Goal: Task Accomplishment & Management: Manage account settings

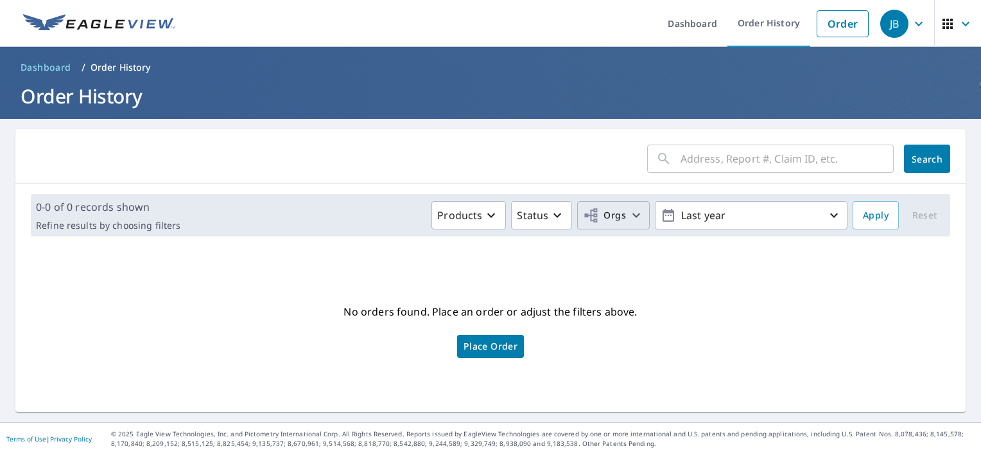
click at [602, 211] on span "Orgs" at bounding box center [604, 215] width 43 height 16
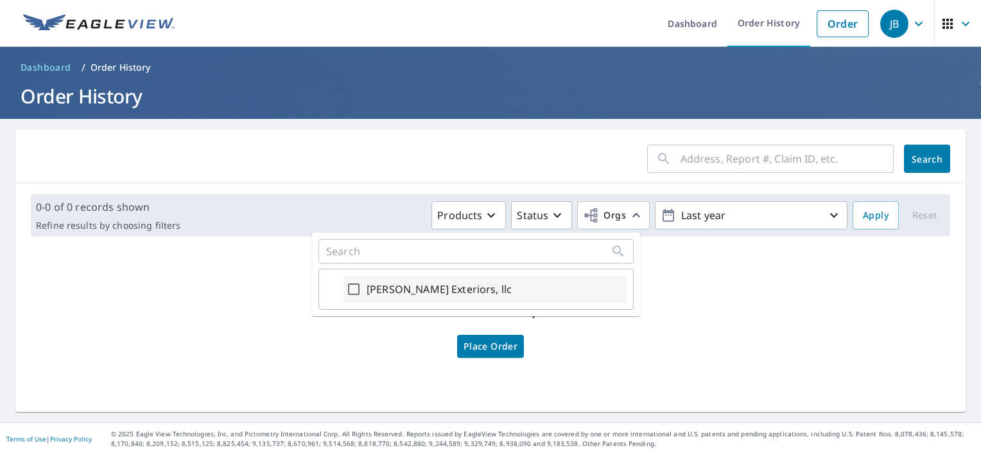
drag, startPoint x: 393, startPoint y: 295, endPoint x: 399, endPoint y: 291, distance: 6.9
click at [396, 292] on label "[PERSON_NAME] Exteriors, llc" at bounding box center [439, 288] width 145 height 15
click at [362, 292] on input "[PERSON_NAME] Exteriors, llc" at bounding box center [353, 288] width 15 height 15
checkbox input "true"
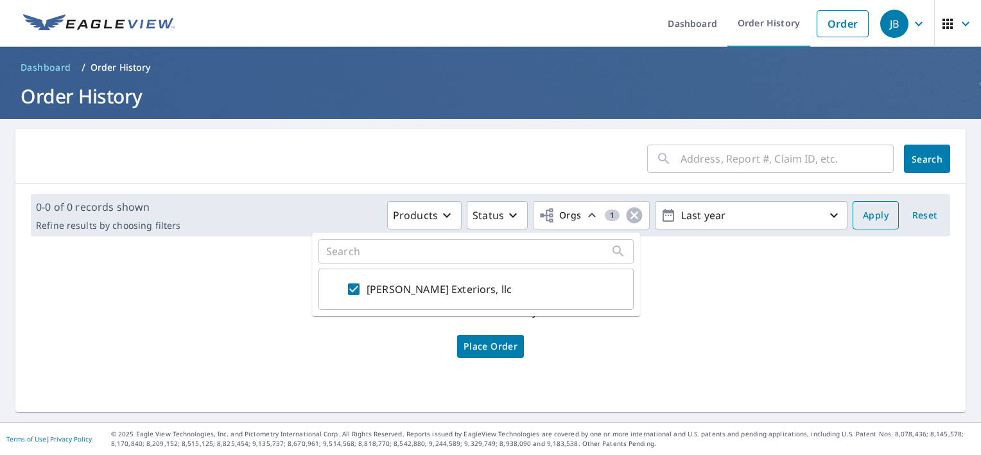
click at [875, 211] on span "Apply" at bounding box center [876, 215] width 26 height 16
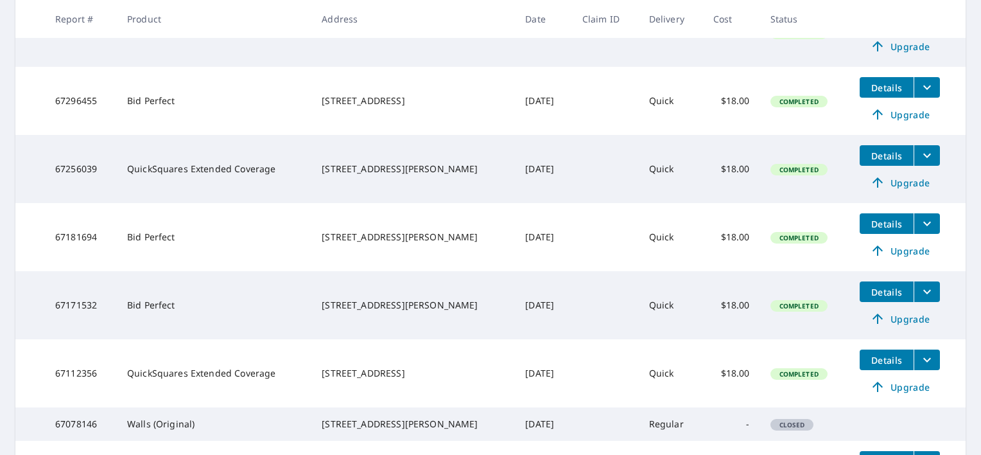
scroll to position [583, 0]
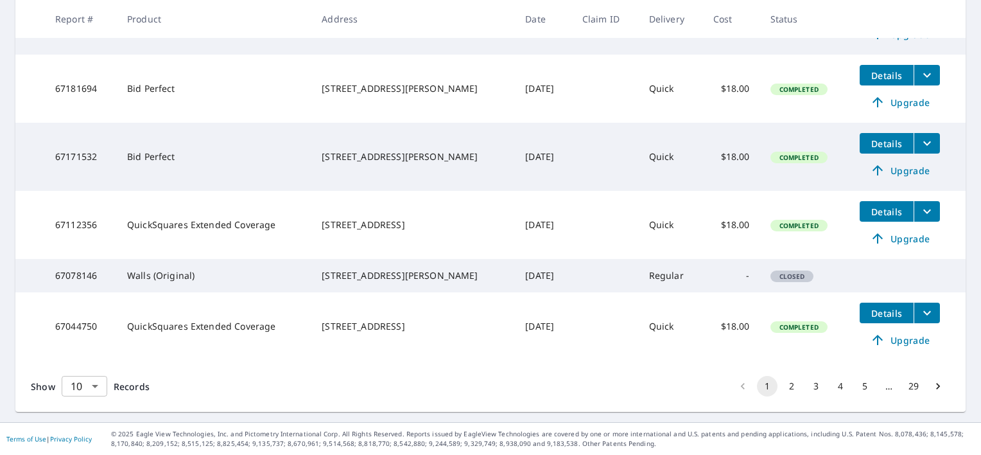
click at [89, 387] on body "JB JB Dashboard Order History Order JB Dashboard / Order History Order History …" at bounding box center [490, 227] width 981 height 455
click at [81, 433] on li "100" at bounding box center [84, 427] width 46 height 23
